Goal: Check status: Check status

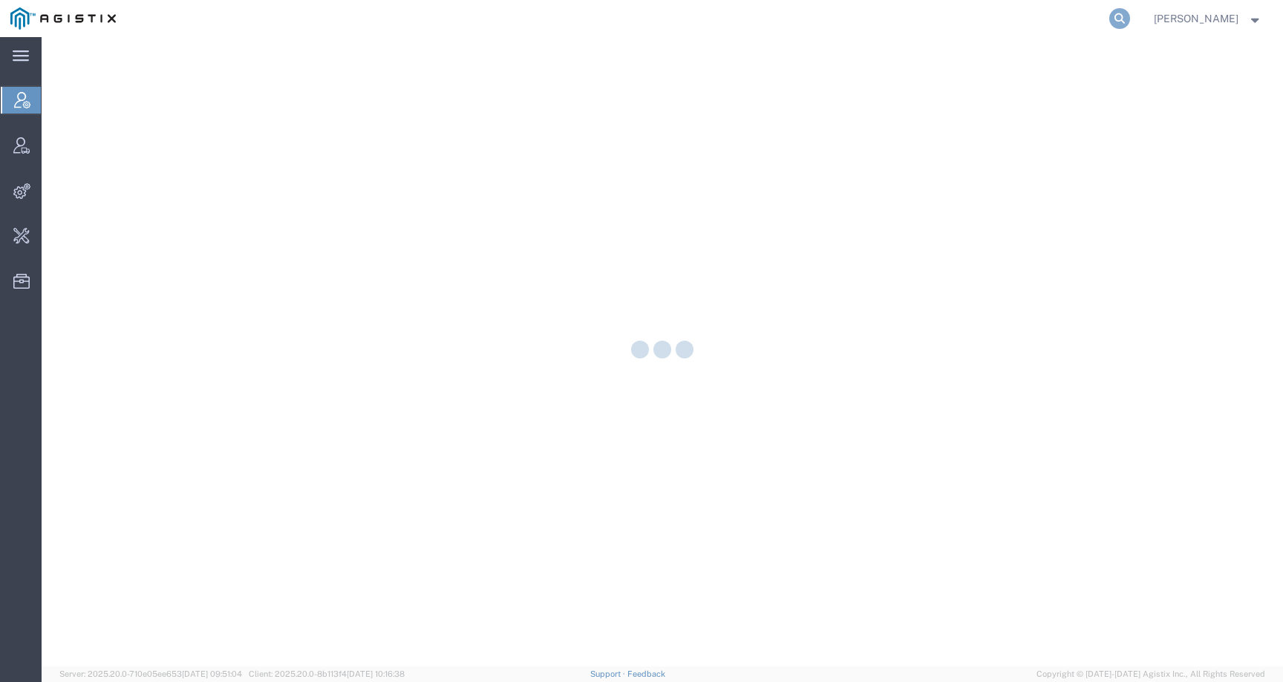
click at [1130, 22] on icon at bounding box center [1120, 18] width 21 height 21
click at [1055, 20] on input "search" at bounding box center [884, 19] width 452 height 36
paste input "kippstrucking@gmail.com"
type input "kippstrucking@gmail.com"
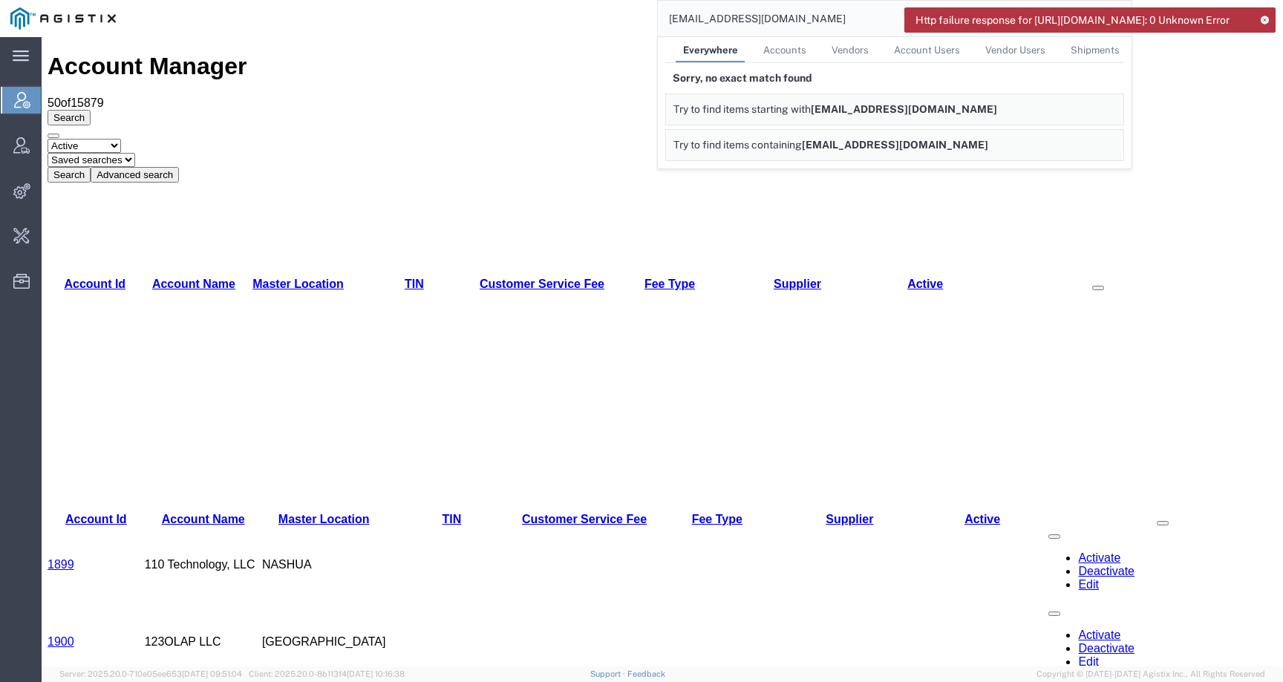
click at [833, 25] on input "[EMAIL_ADDRESS][DOMAIN_NAME]" at bounding box center [884, 19] width 452 height 36
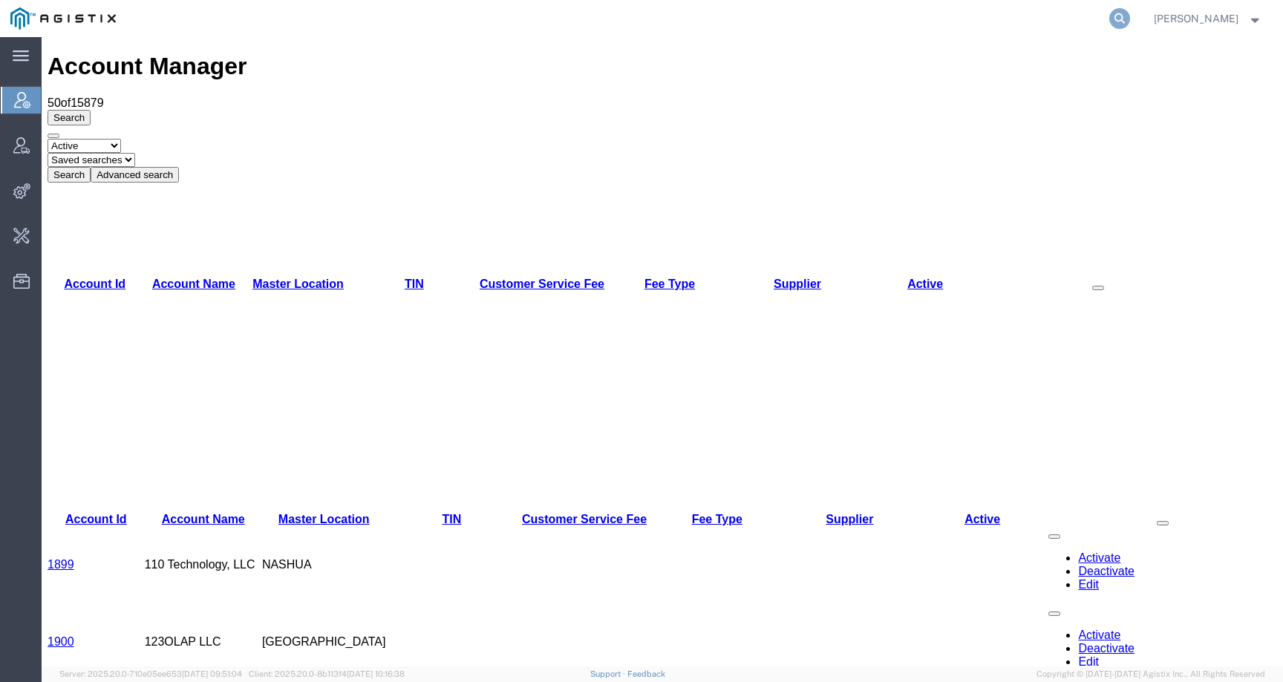
click at [1130, 16] on icon at bounding box center [1120, 18] width 21 height 21
click at [1091, 22] on input "search" at bounding box center [884, 19] width 452 height 36
paste input "[EMAIL_ADDRESS][DOMAIN_NAME]"
type input "[EMAIL_ADDRESS][DOMAIN_NAME]"
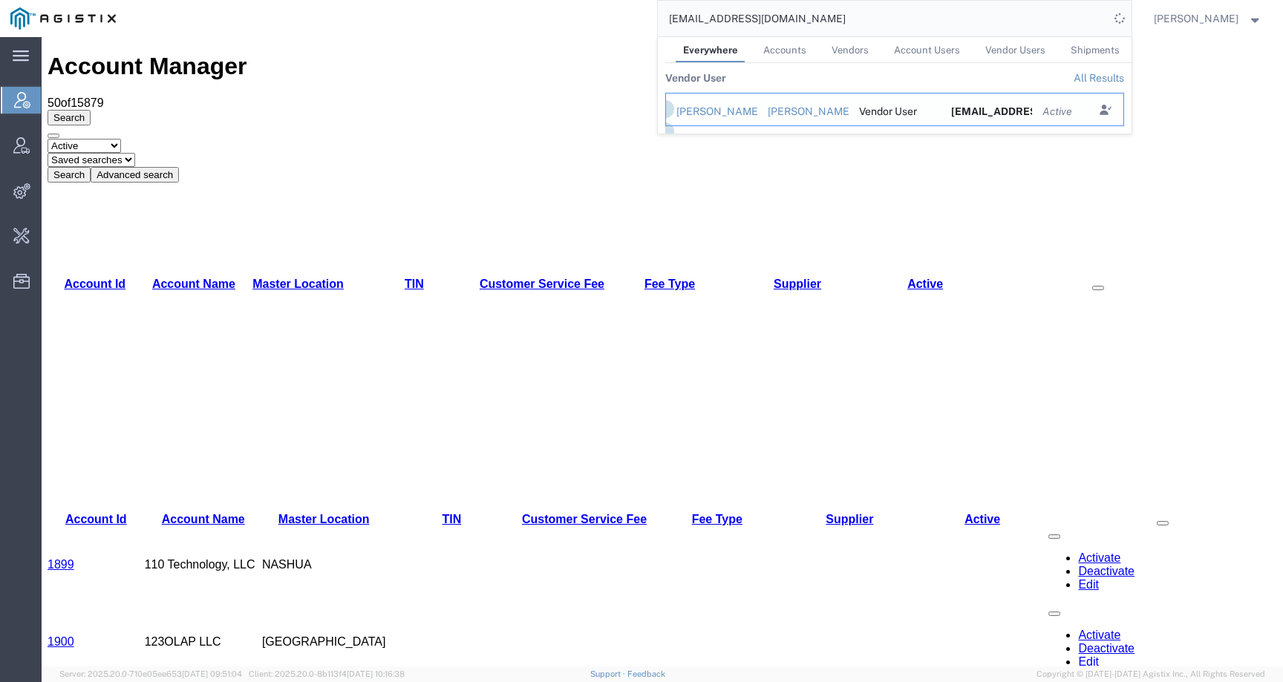
click at [747, 115] on div "Kipp Phillips" at bounding box center [712, 112] width 71 height 16
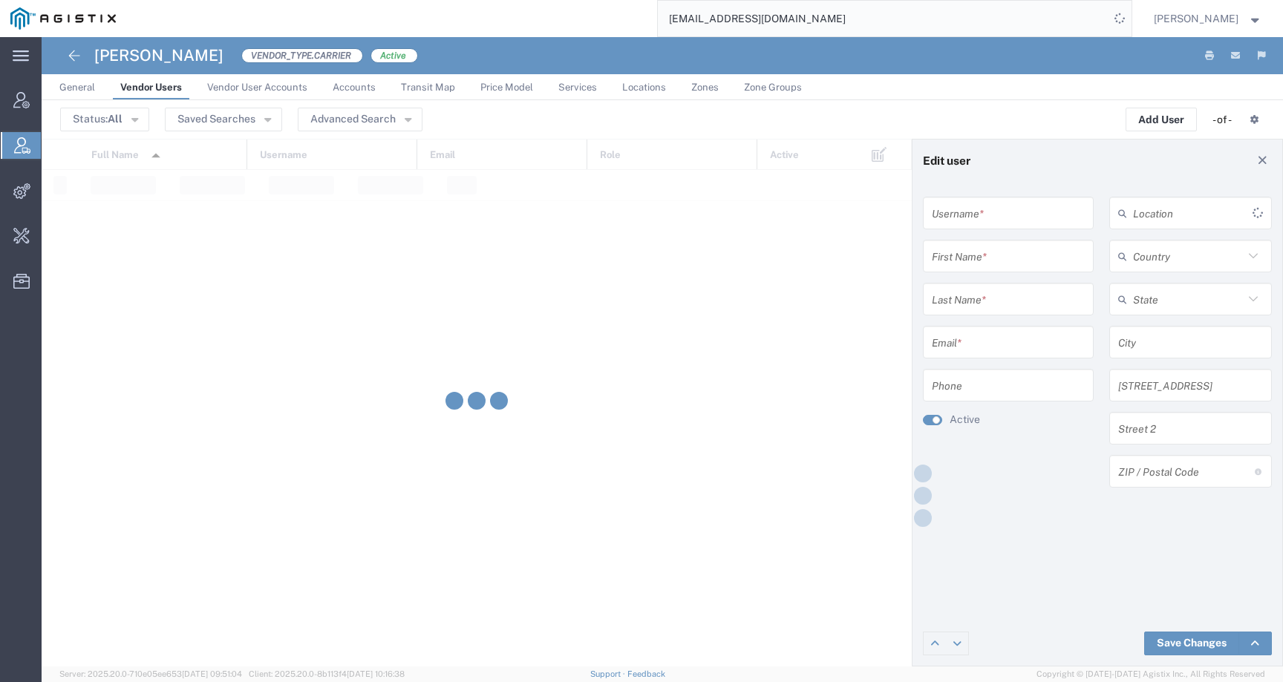
type input "9166776099"
type input "Kipp"
type input "Phillips"
type input "kippstrucking@gmail.com"
type input "916-677-6099"
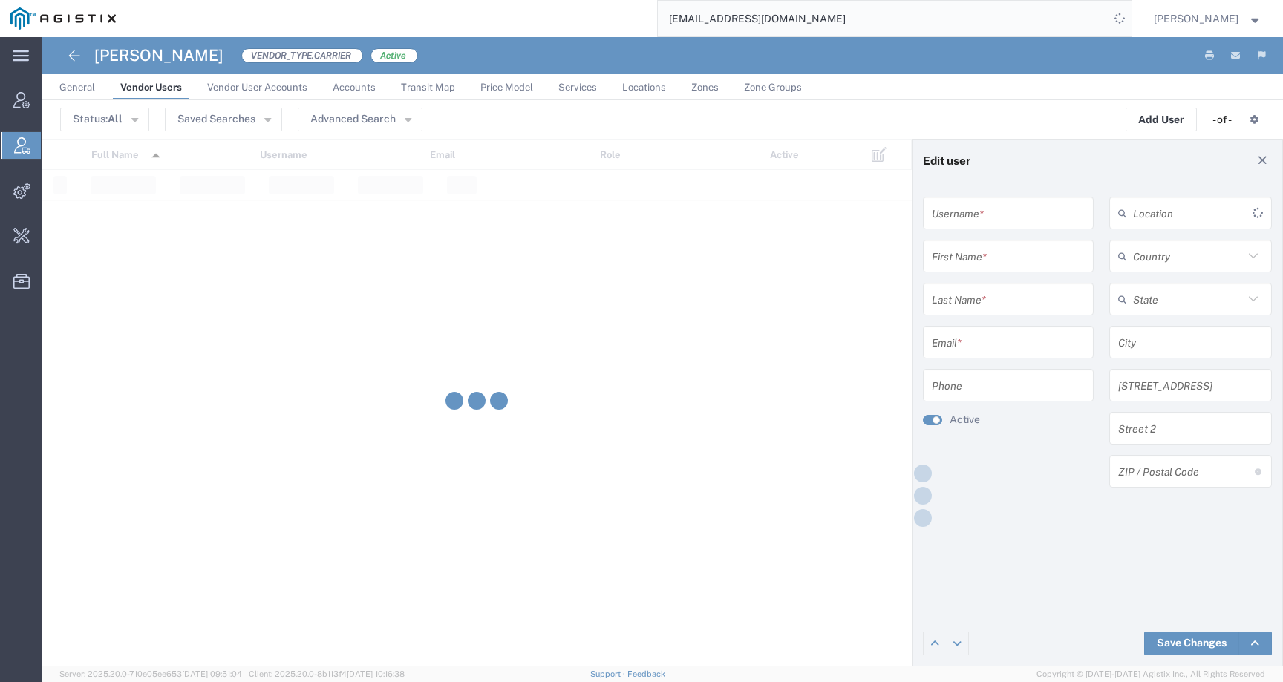
type input "[GEOGRAPHIC_DATA]"
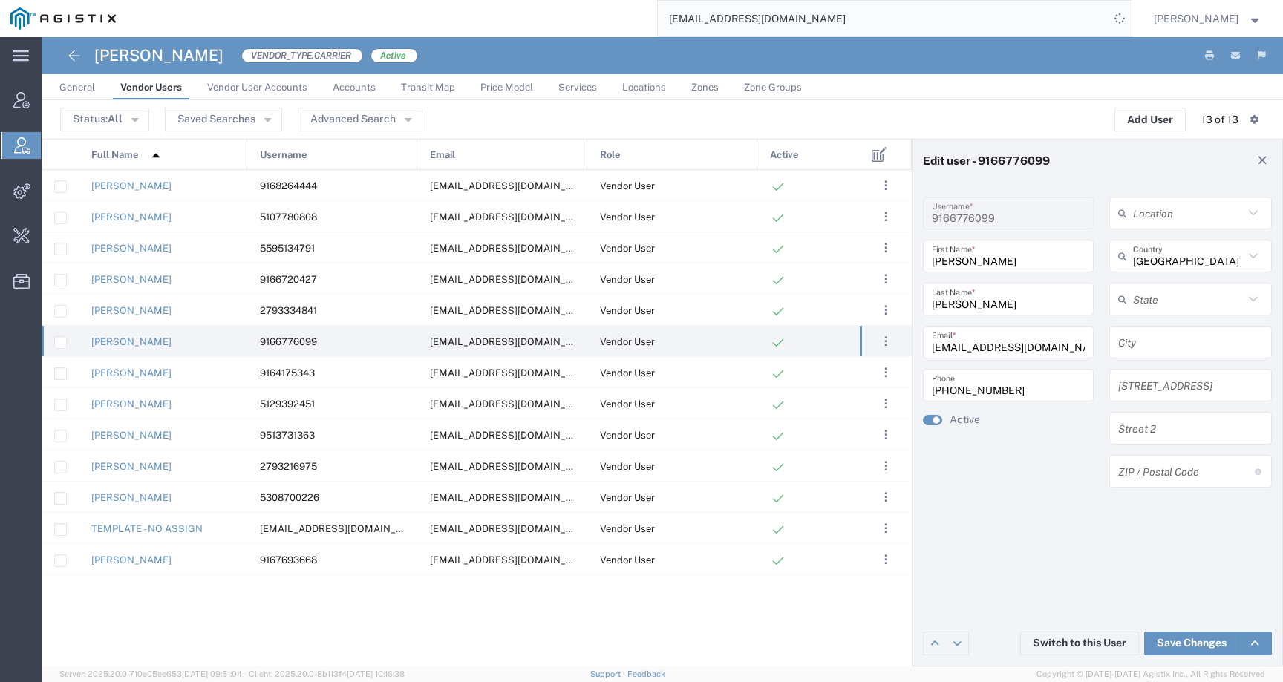
click at [68, 94] on link "General" at bounding box center [77, 87] width 50 height 26
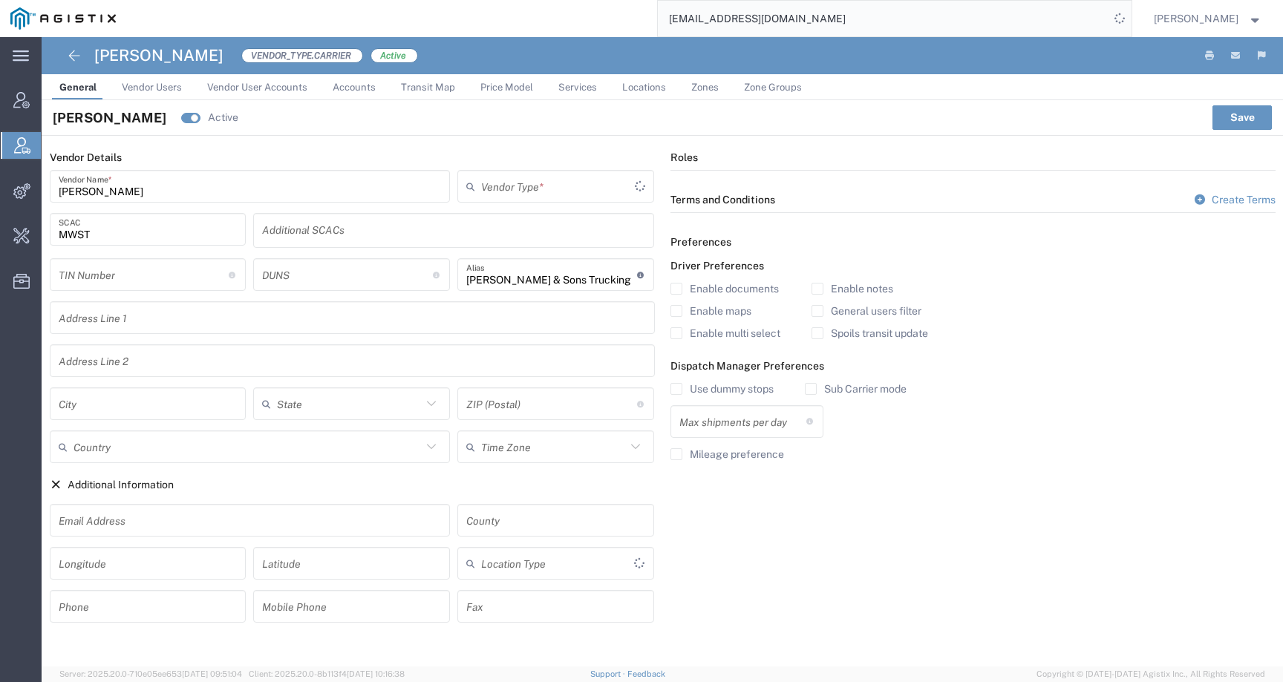
type input "Carrier"
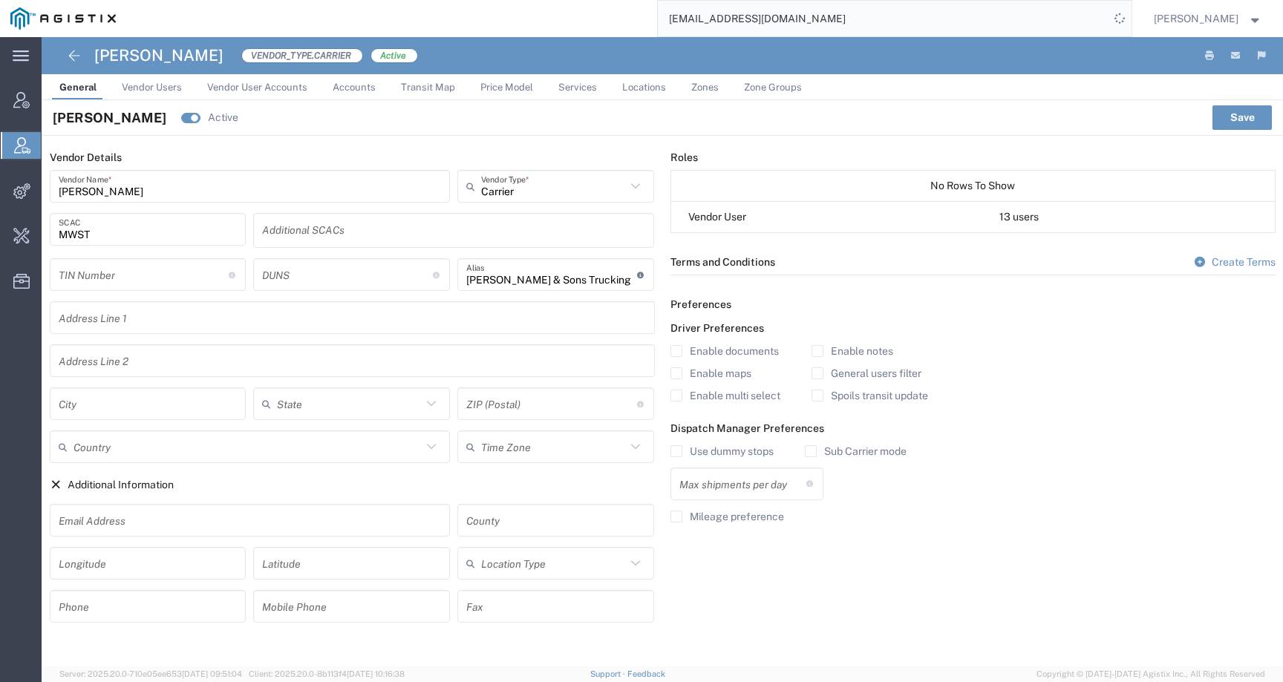
type input "1"
click at [183, 88] on link "Vendor Users" at bounding box center [151, 87] width 75 height 26
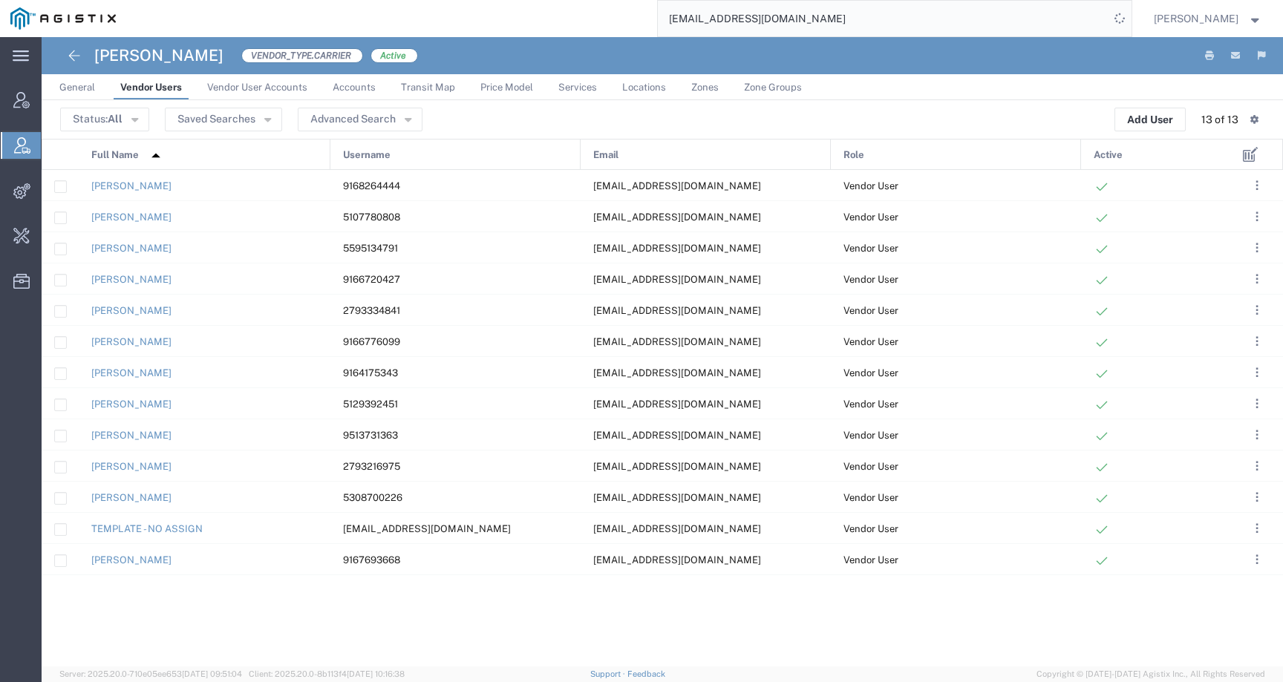
click at [273, 94] on link "Vendor User Accounts" at bounding box center [257, 87] width 115 height 26
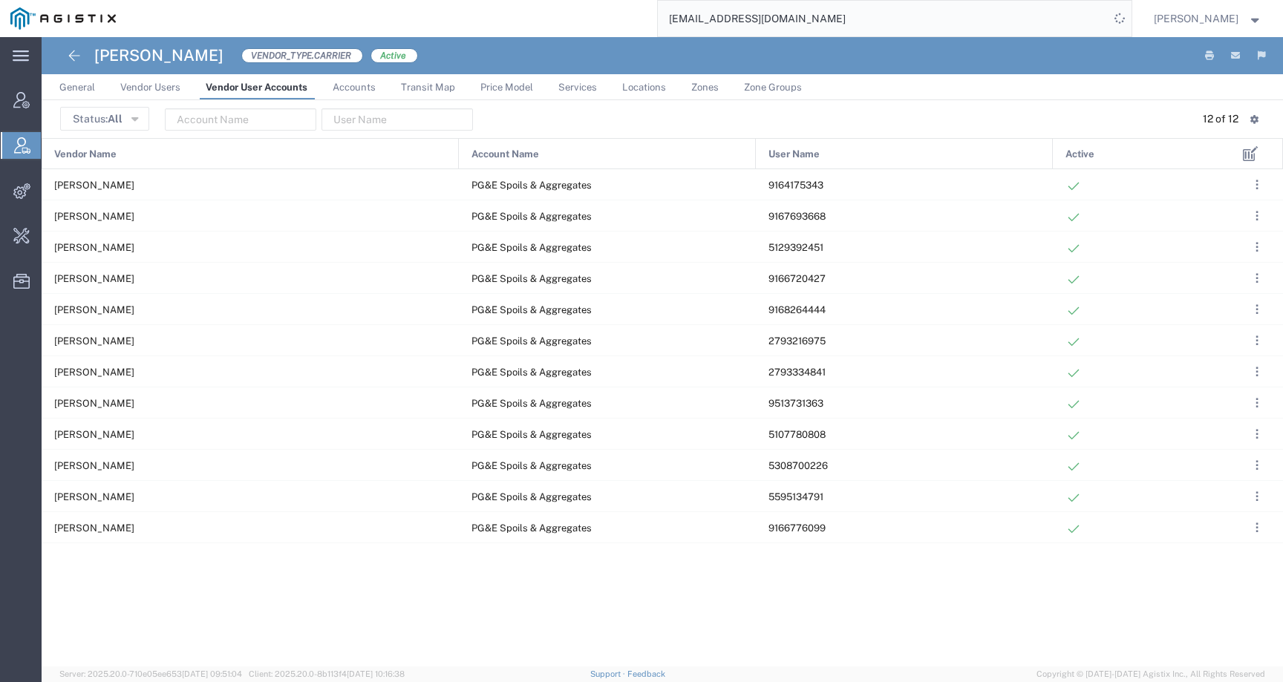
click at [362, 91] on span "Accounts" at bounding box center [354, 87] width 43 height 11
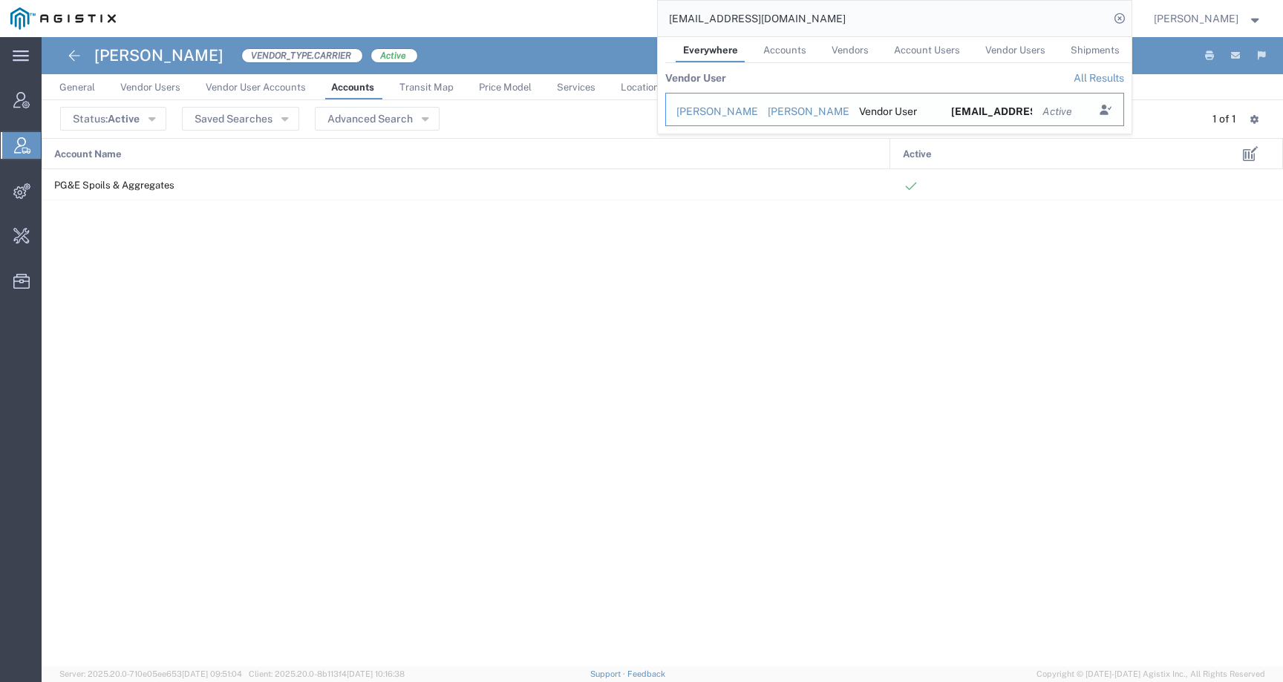
click at [722, 112] on div "[PERSON_NAME]" at bounding box center [712, 112] width 71 height 16
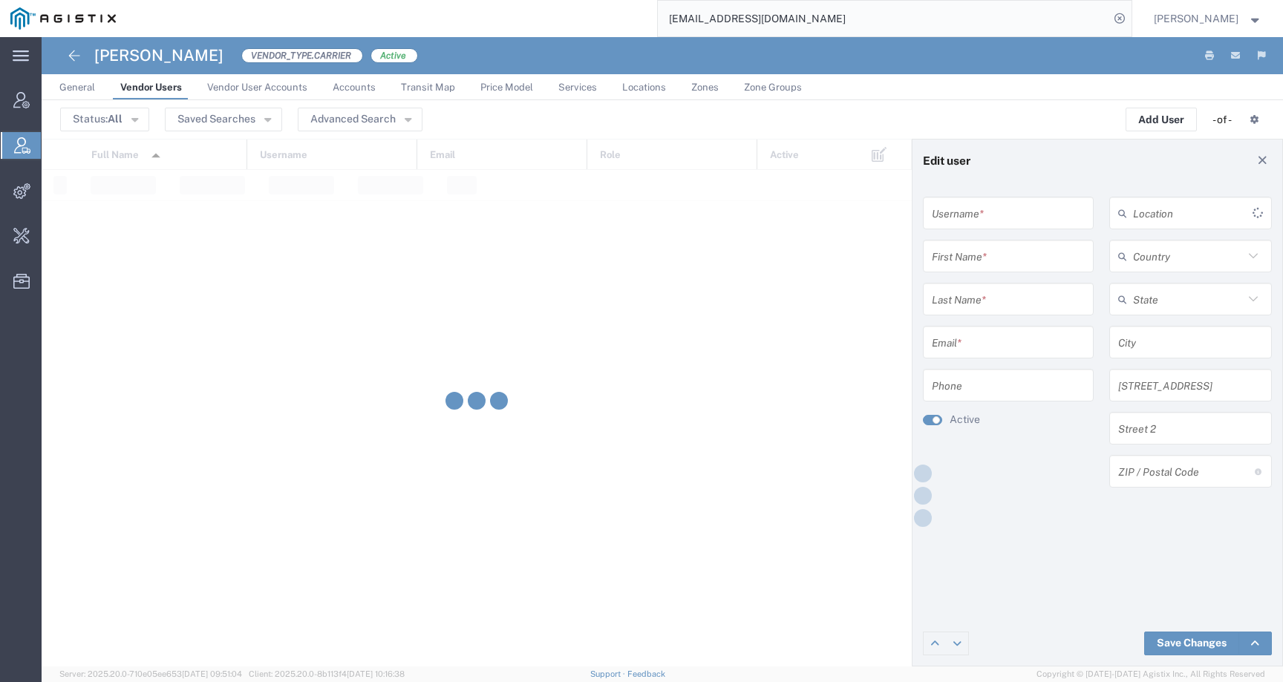
type input "9166776099"
type input "Kipp"
type input "Phillips"
type input "[EMAIL_ADDRESS][DOMAIN_NAME]"
type input "916-677-6099"
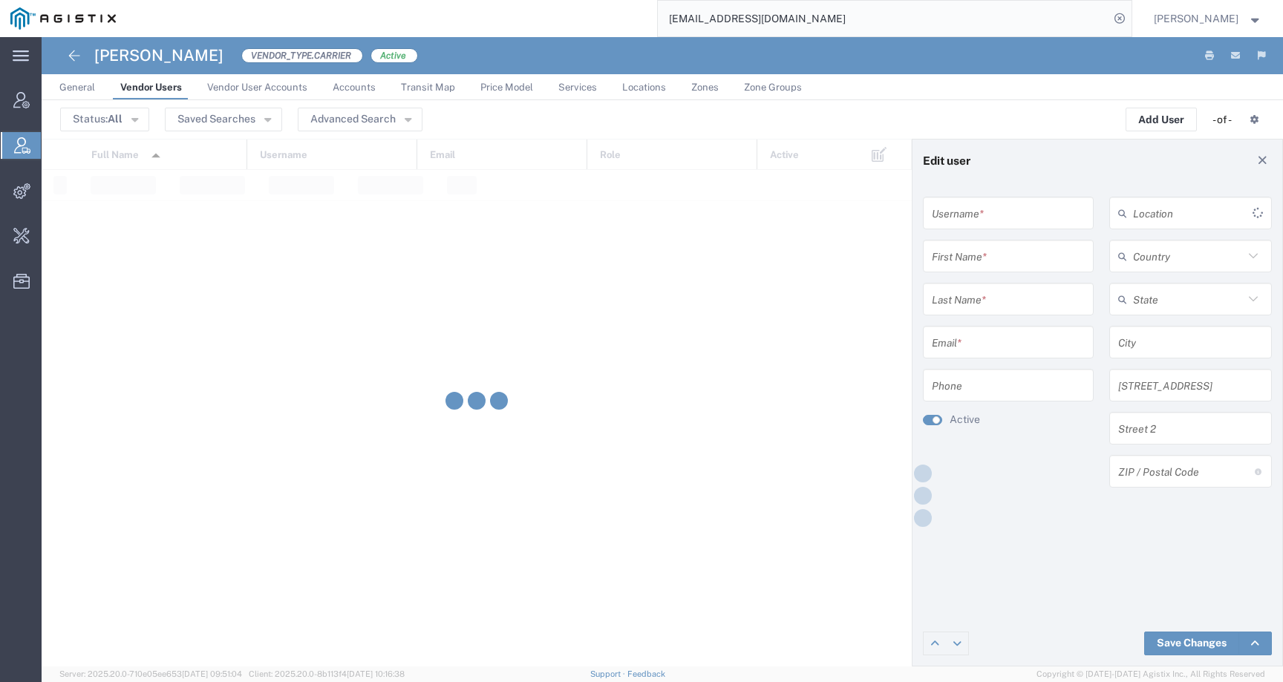
type input "[GEOGRAPHIC_DATA]"
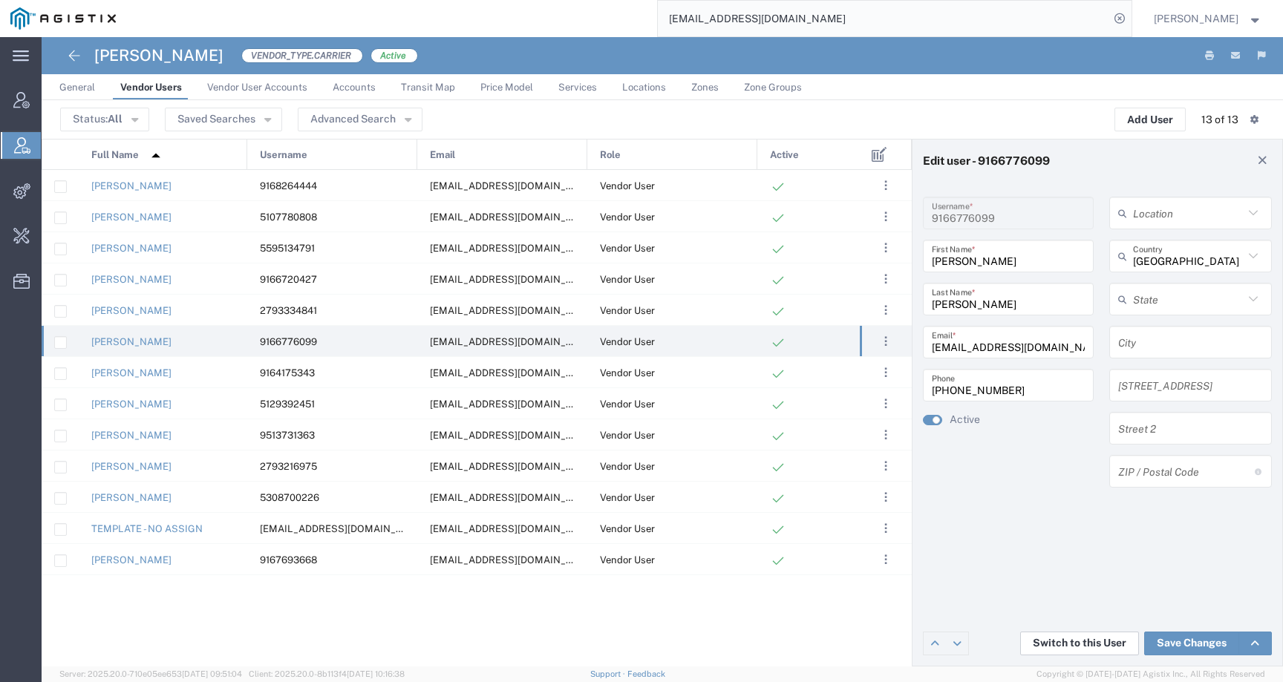
click at [1063, 637] on button "Switch to this User" at bounding box center [1079, 644] width 119 height 24
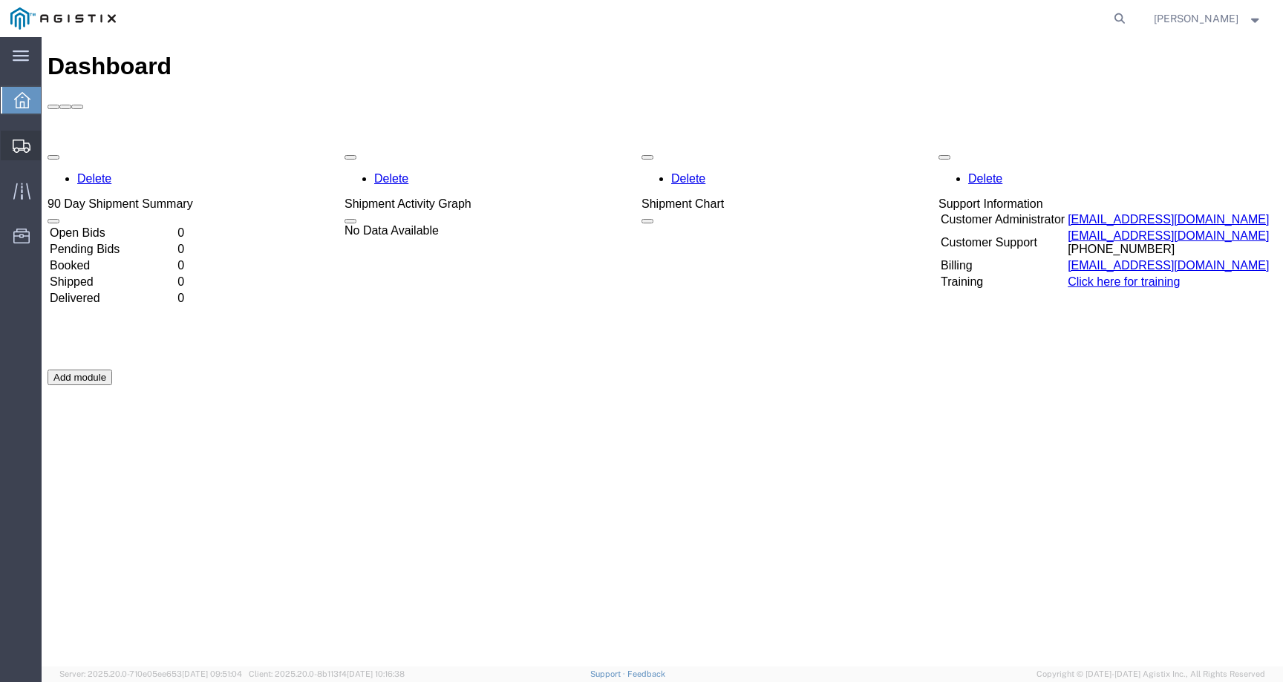
click at [13, 160] on div at bounding box center [22, 146] width 42 height 30
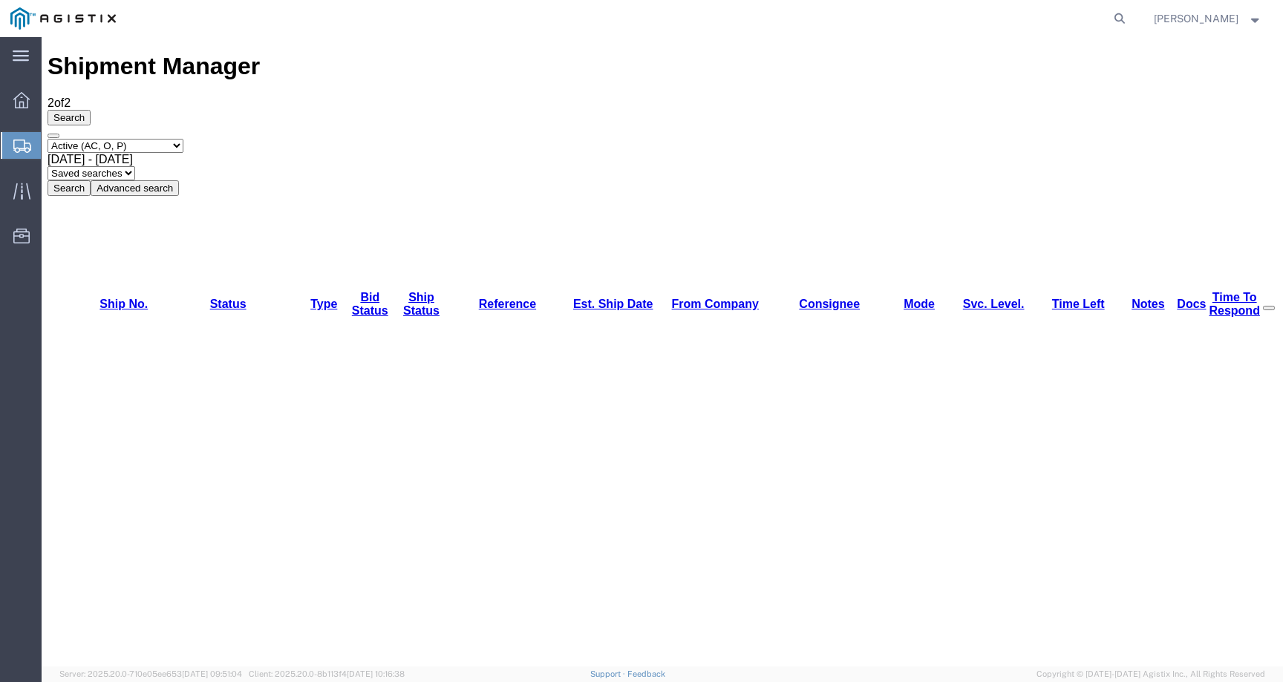
click at [1219, 16] on span "[PERSON_NAME]" at bounding box center [1196, 18] width 85 height 16
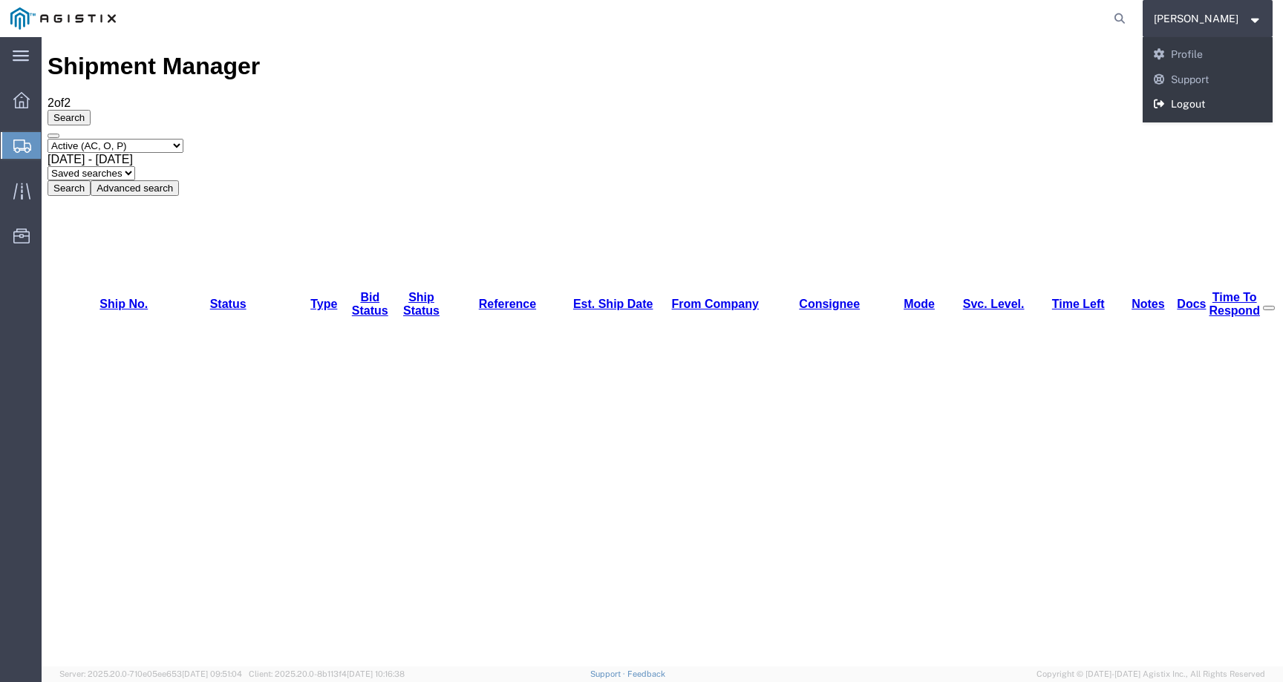
click at [1209, 108] on link "Logout" at bounding box center [1208, 104] width 131 height 25
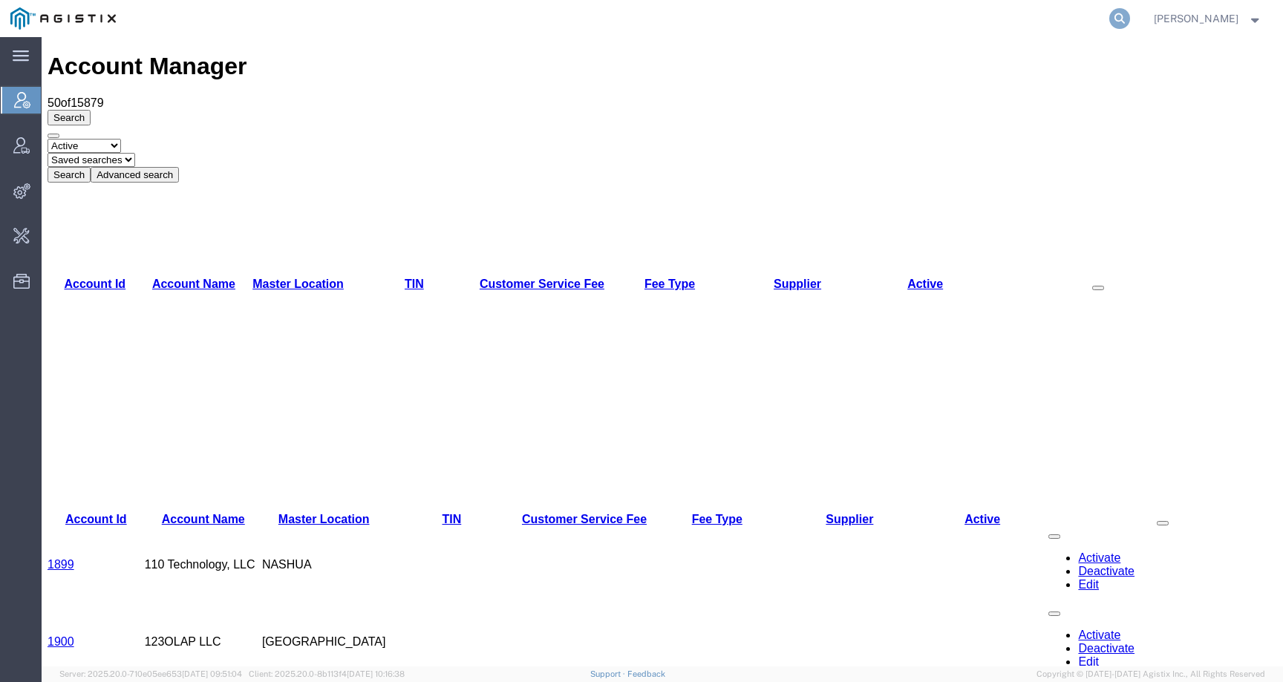
click at [1130, 23] on icon at bounding box center [1120, 18] width 21 height 21
click at [1081, 23] on input "search" at bounding box center [884, 19] width 452 height 36
paste input "[EMAIL_ADDRESS][DOMAIN_NAME]"
type input "[EMAIL_ADDRESS][DOMAIN_NAME]"
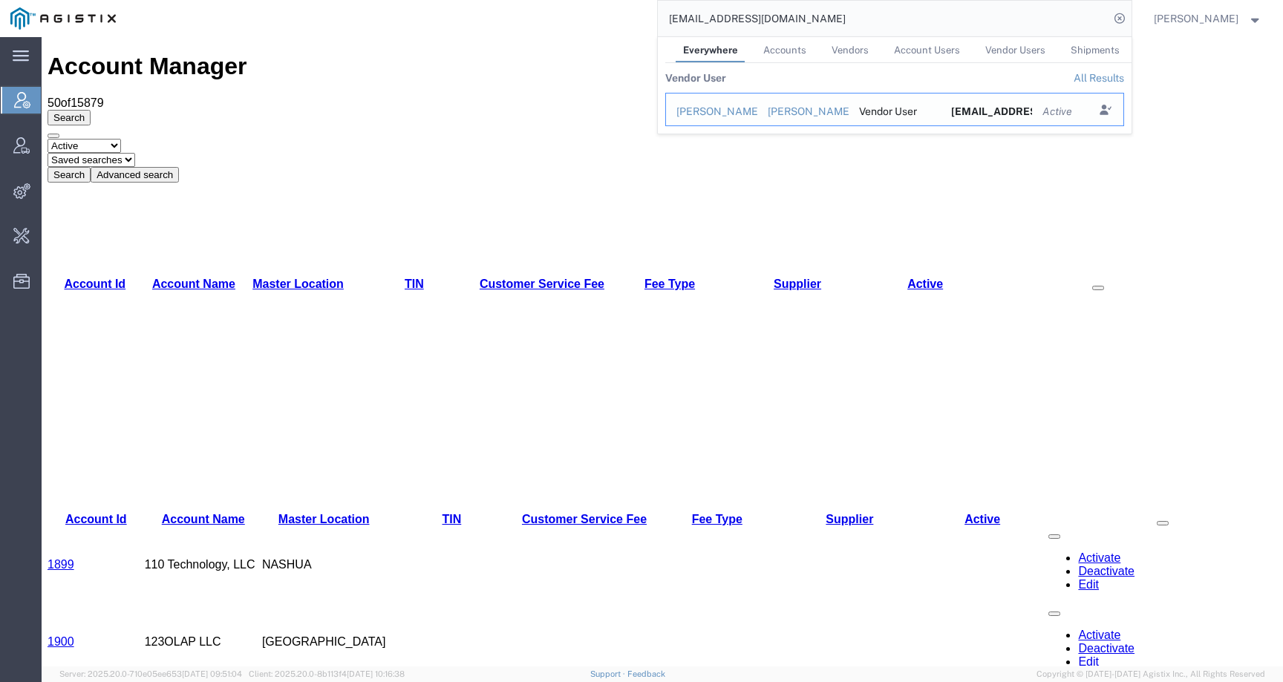
click at [723, 115] on div "[PERSON_NAME]" at bounding box center [712, 112] width 71 height 16
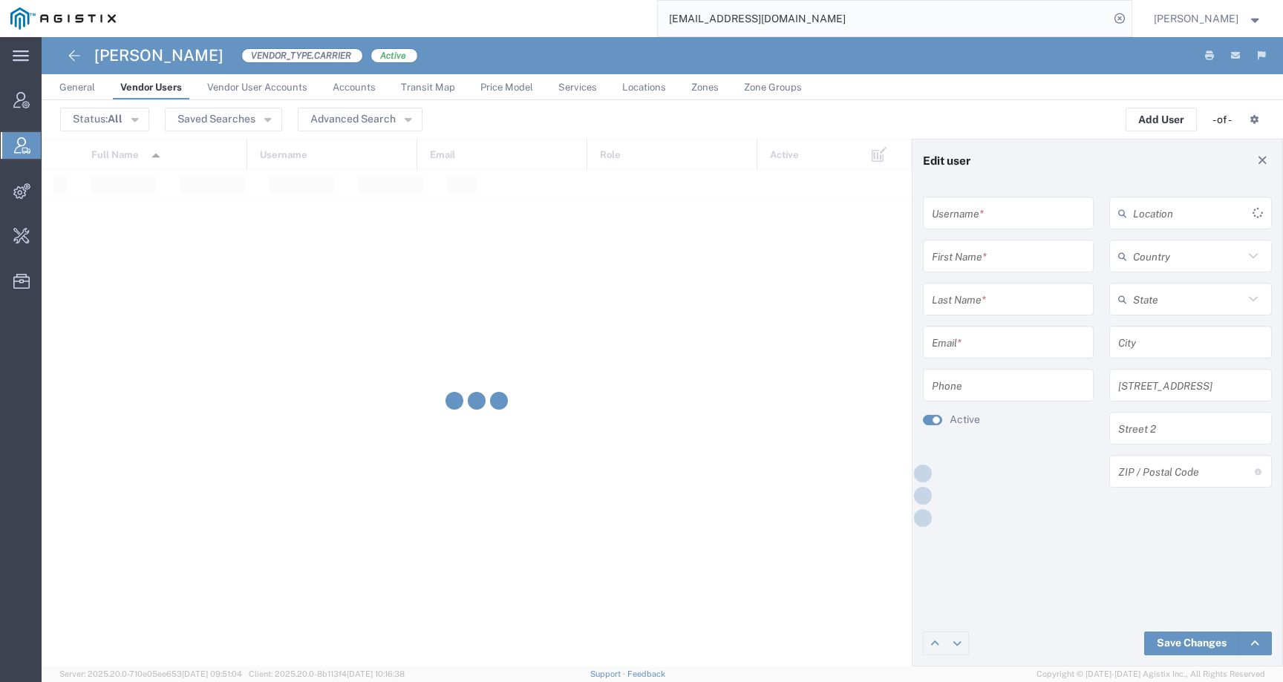
type input "9166776099"
type input "Kipp"
type input "Phillips"
type input "[EMAIL_ADDRESS][DOMAIN_NAME]"
type input "916-677-6099"
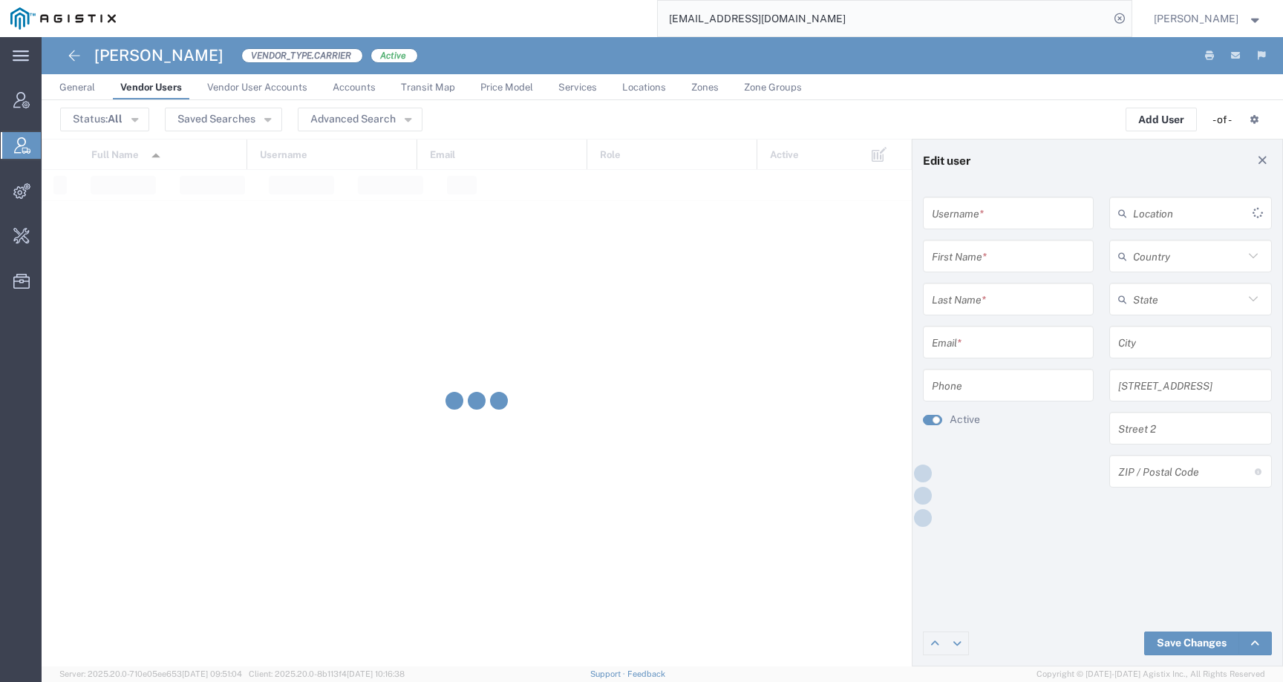
type input "[GEOGRAPHIC_DATA]"
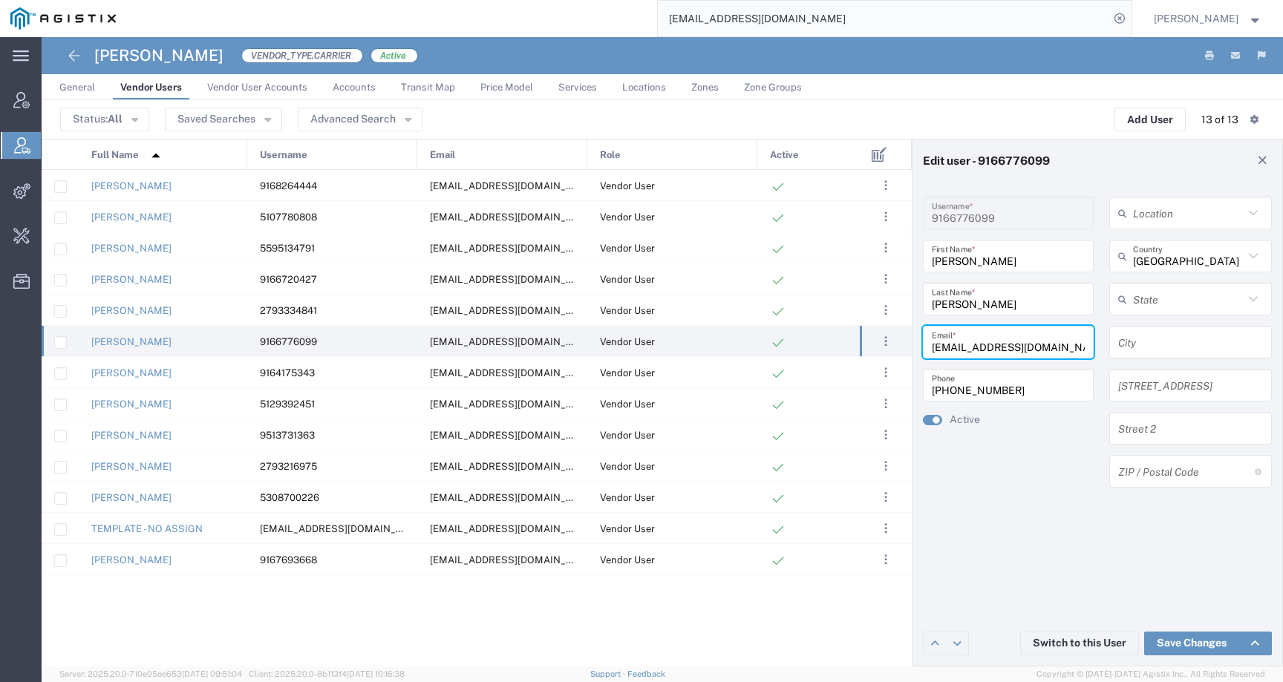
drag, startPoint x: 1073, startPoint y: 353, endPoint x: 908, endPoint y: 351, distance: 164.9
click at [908, 351] on div "Edit user - 9166776099 9166776099 Username * Kipp First Name * Phillips Last Na…" at bounding box center [663, 403] width 1242 height 528
click at [74, 83] on span "General" at bounding box center [77, 87] width 36 height 11
click at [74, 84] on span "General" at bounding box center [77, 87] width 36 height 11
click at [1265, 158] on icon at bounding box center [1263, 160] width 13 height 10
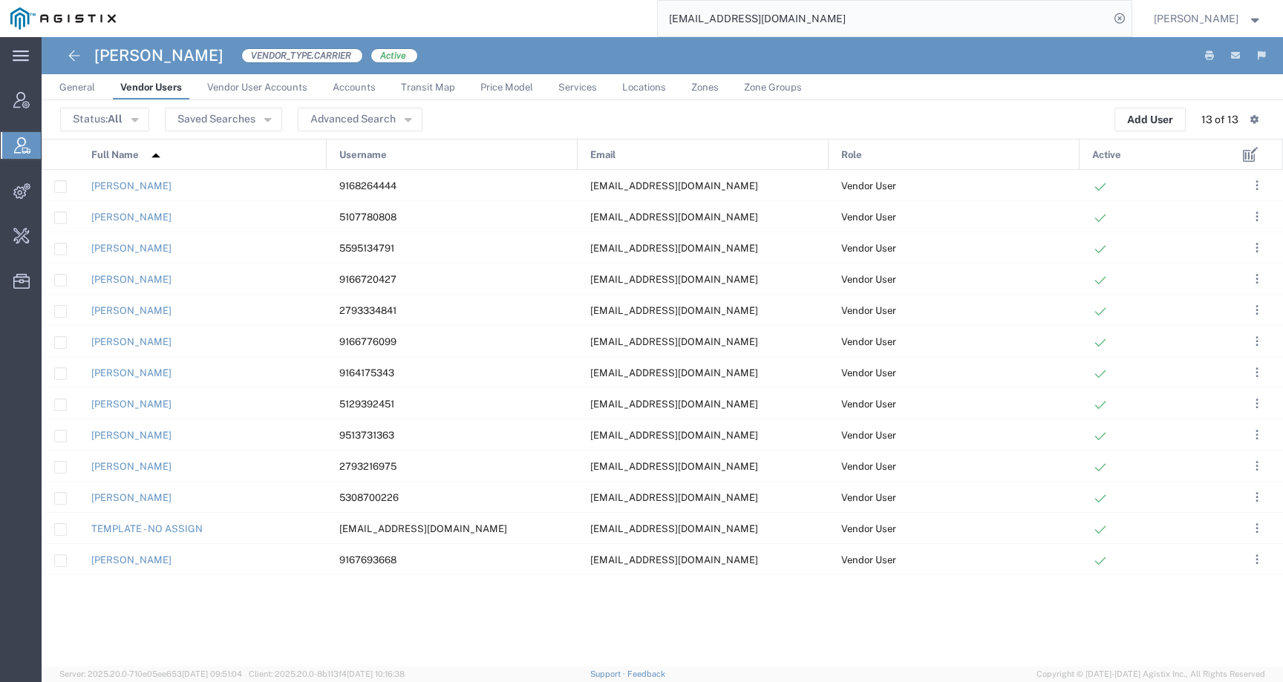
click at [85, 85] on span "General" at bounding box center [77, 87] width 36 height 11
drag, startPoint x: 214, startPoint y: 57, endPoint x: 95, endPoint y: 56, distance: 118.8
click at [95, 56] on div "Mark W Seimeit VENDOR_TYPE.CARRIER Active" at bounding box center [238, 55] width 359 height 37
copy h4 "[PERSON_NAME]"
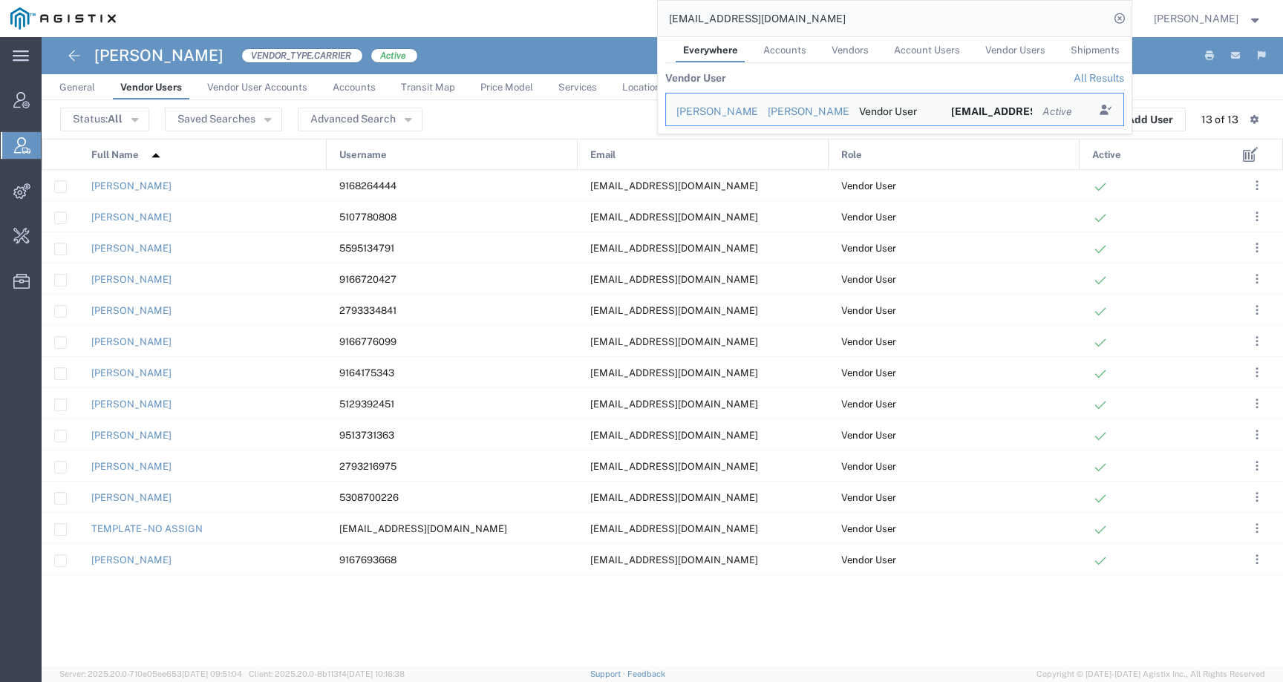
drag, startPoint x: 830, startPoint y: 20, endPoint x: 625, endPoint y: 14, distance: 205.8
click at [625, 14] on div "kippstrucking@gmail.com Everywhere Accounts Vendors Account Users Vendor Users …" at bounding box center [629, 18] width 1006 height 37
paste input "56964676"
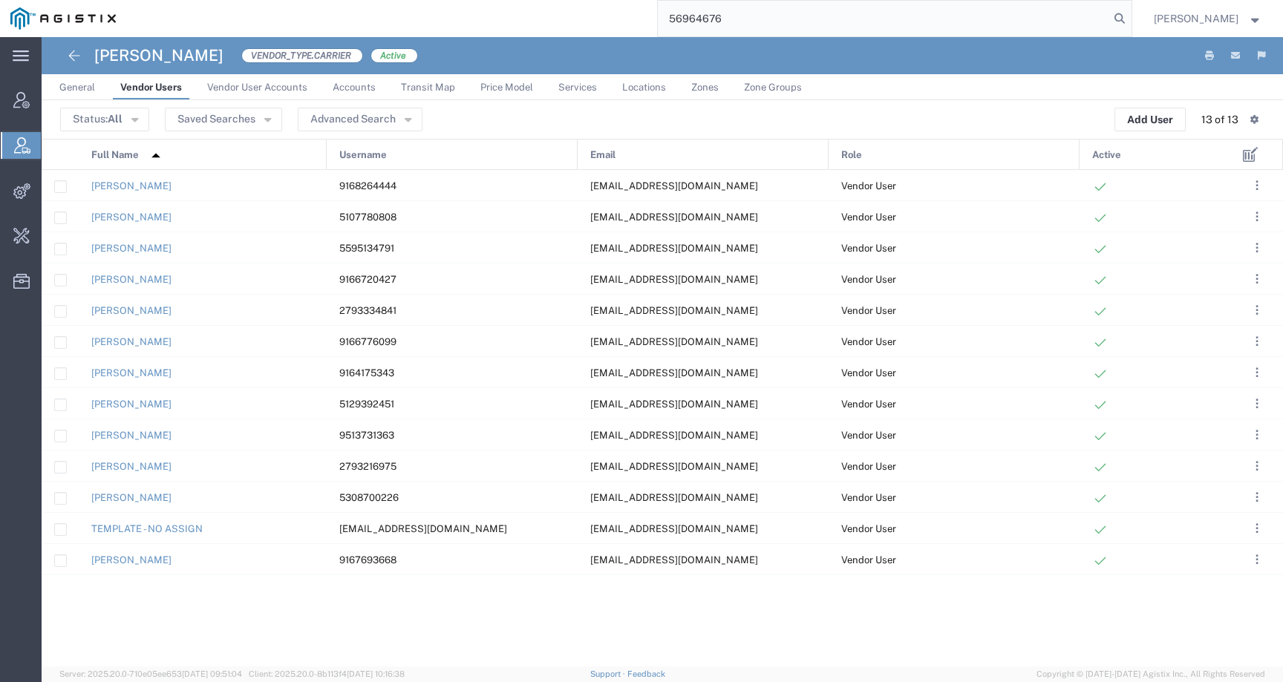
type input "56964676"
click at [808, 24] on input "56964676" at bounding box center [884, 19] width 452 height 36
click at [1130, 26] on icon at bounding box center [1120, 18] width 21 height 21
click at [1089, 17] on input "search" at bounding box center [884, 19] width 452 height 36
paste input "56964676"
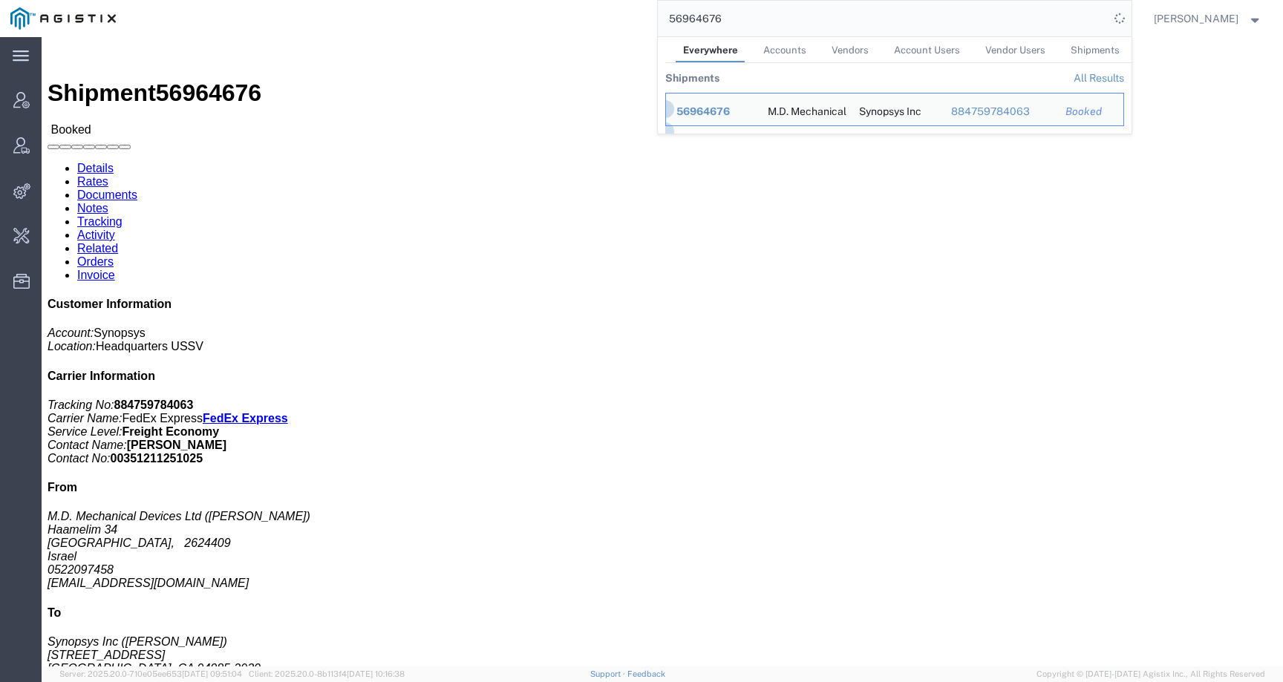
click link "Activity"
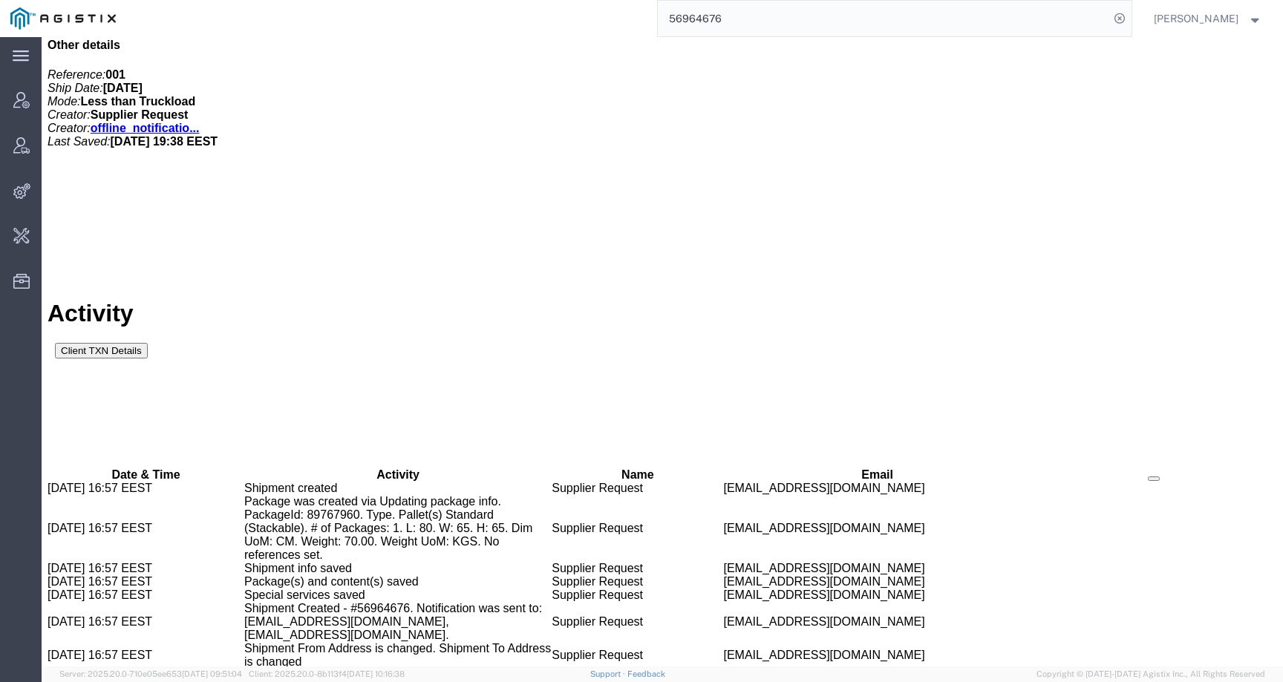
scroll to position [826, 0]
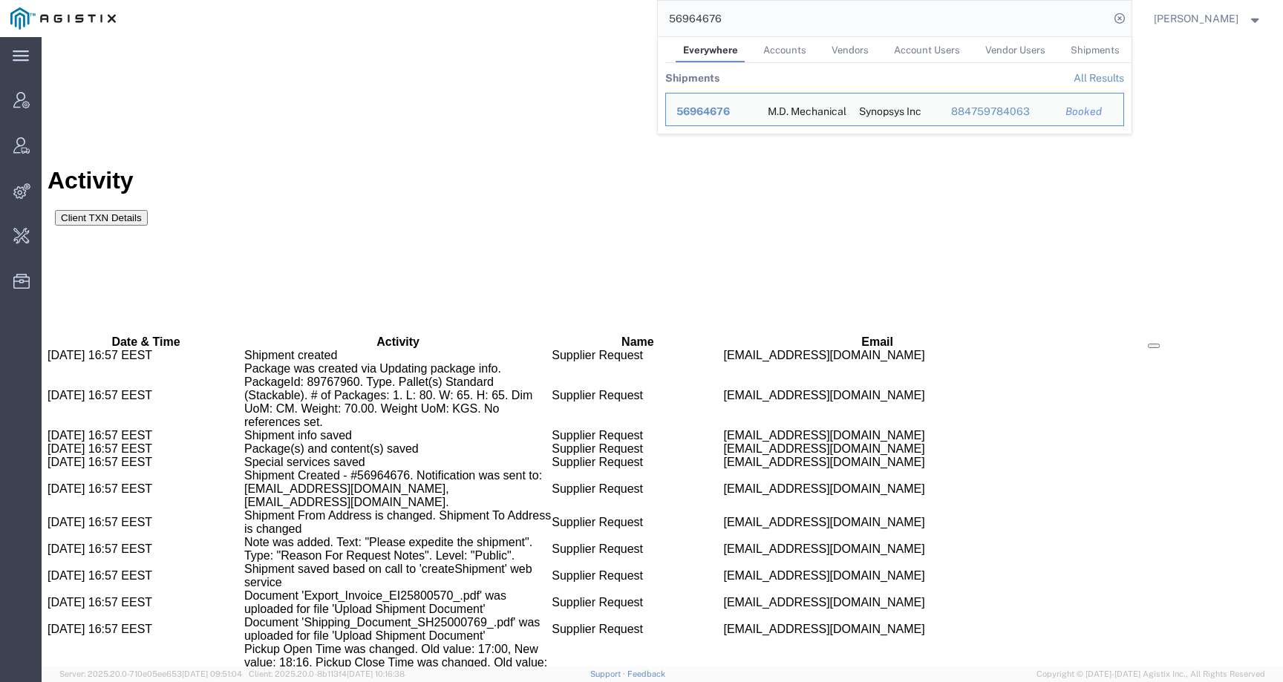
drag, startPoint x: 760, startPoint y: 20, endPoint x: 637, endPoint y: 19, distance: 122.5
click at [637, 19] on div "56964676 Everywhere Accounts Vendors Account Users Vendor Users Shipments Shipm…" at bounding box center [629, 18] width 1006 height 37
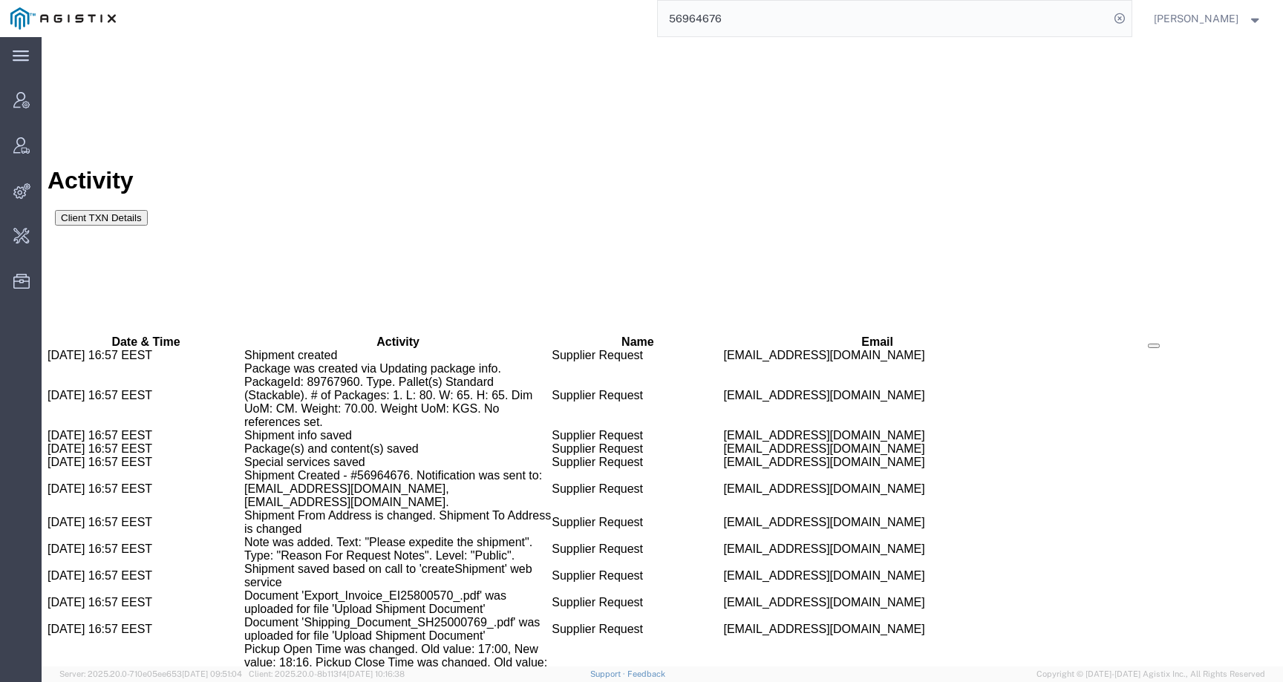
paste input "[EMAIL_ADDRESS][DOMAIN_NAME]"
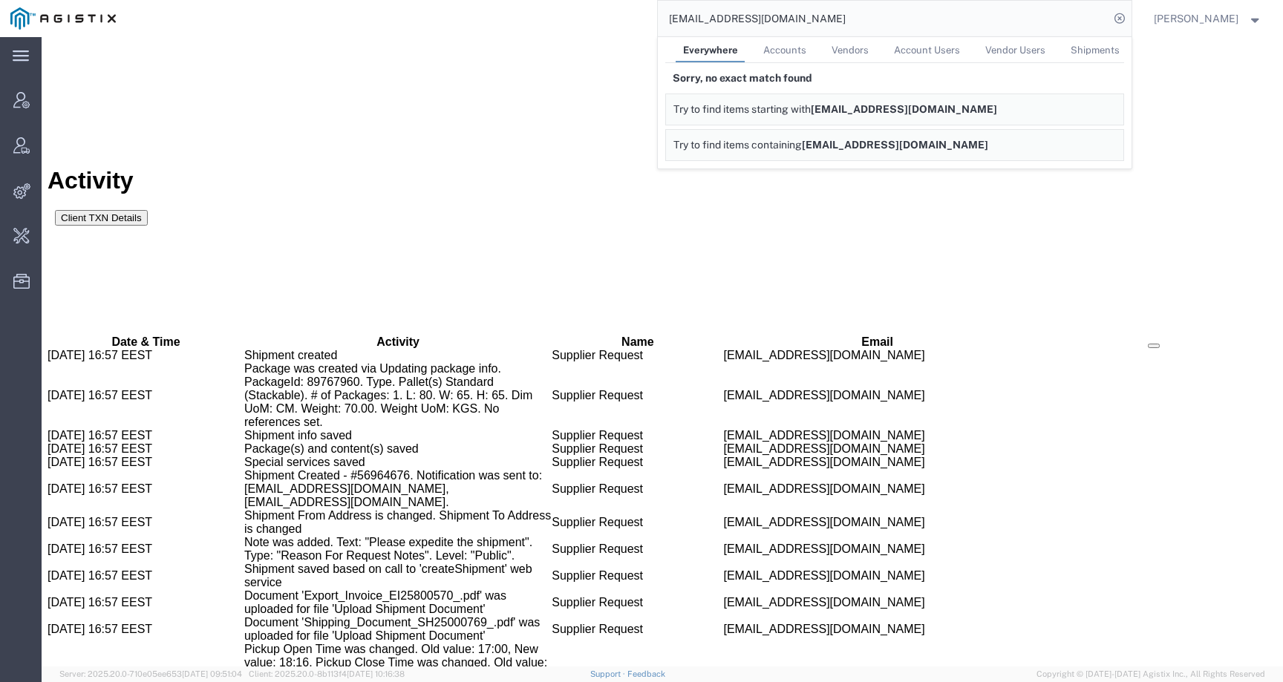
drag, startPoint x: 916, startPoint y: 25, endPoint x: 626, endPoint y: 19, distance: 289.7
click at [626, 19] on div "[EMAIL_ADDRESS][DOMAIN_NAME] Everywhere Accounts Vendors Account Users Vendor U…" at bounding box center [629, 18] width 1006 height 37
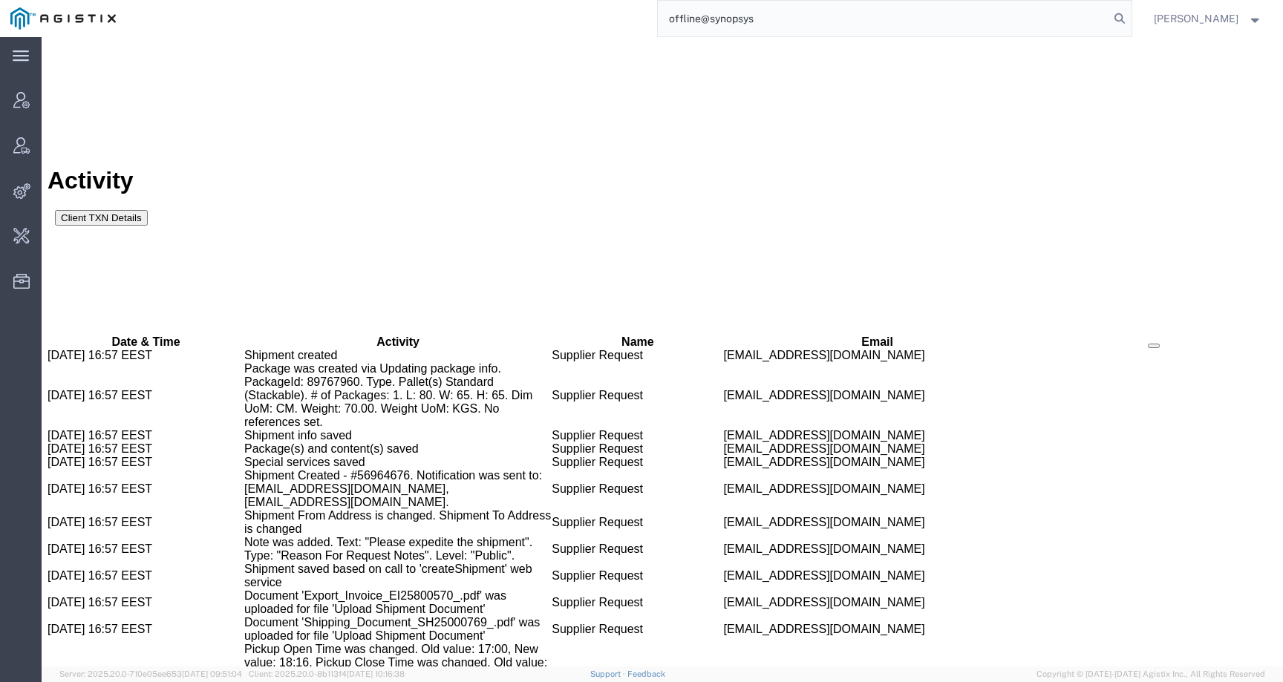
type input "offline@synopsys"
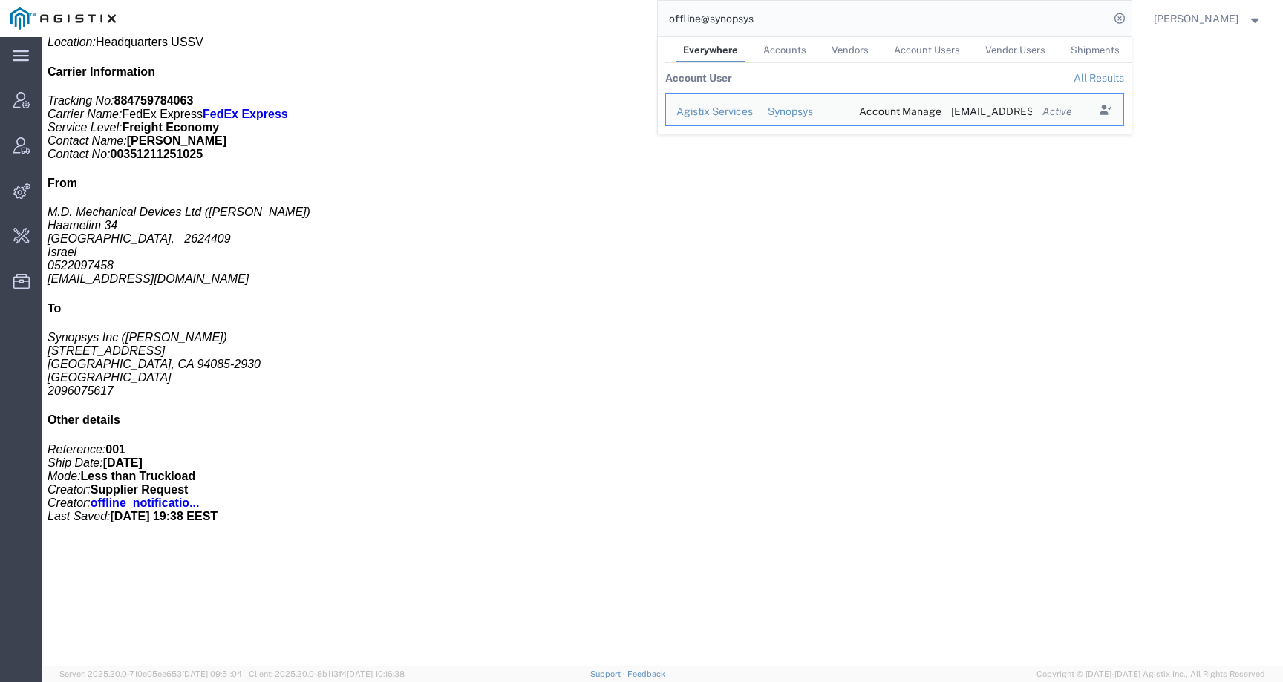
scroll to position [469, 0]
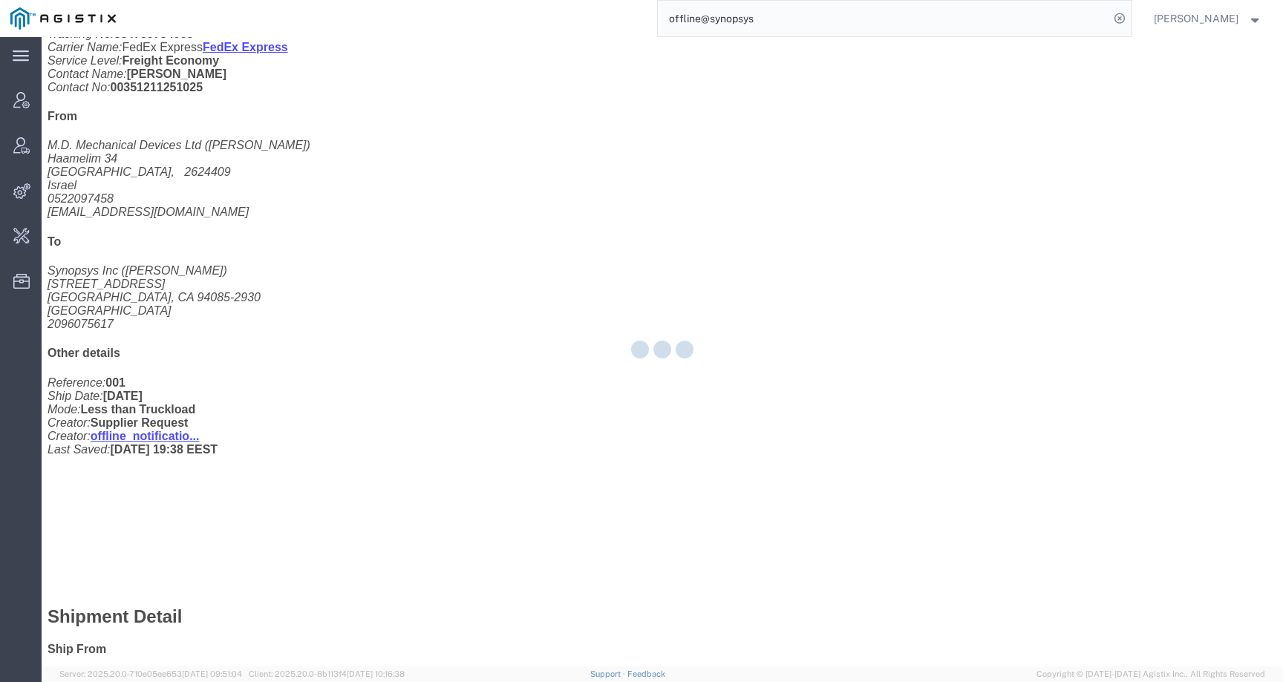
scroll to position [418, 0]
